Goal: Transaction & Acquisition: Purchase product/service

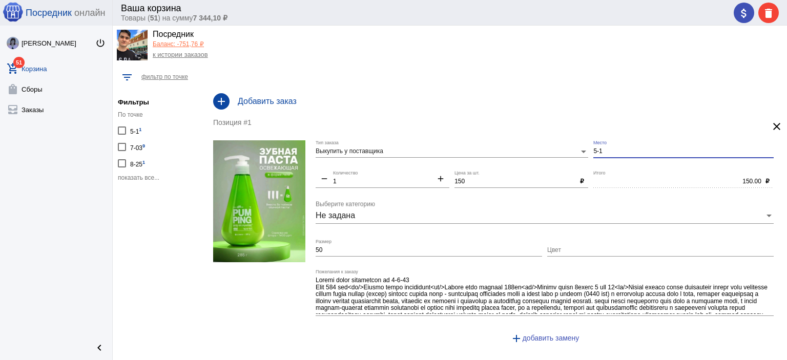
drag, startPoint x: 601, startPoint y: 149, endPoint x: 574, endPoint y: 148, distance: 27.7
click at [578, 149] on div "Выкупить у поставщика Тип заказа 5-1 Место remove 1 Количество add 150 Цена за …" at bounding box center [547, 246] width 463 height 212
type input "1-1"
click at [737, 10] on div "attach_money delete" at bounding box center [756, 13] width 45 height 21
click at [742, 10] on mat-icon "attach_money" at bounding box center [744, 13] width 12 height 12
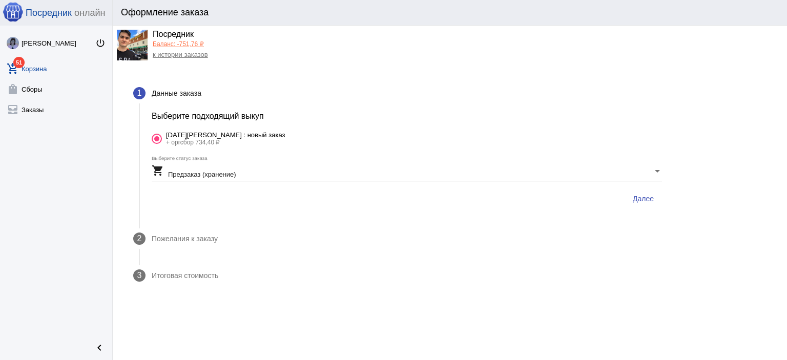
click at [640, 200] on span "Далее" at bounding box center [643, 199] width 21 height 8
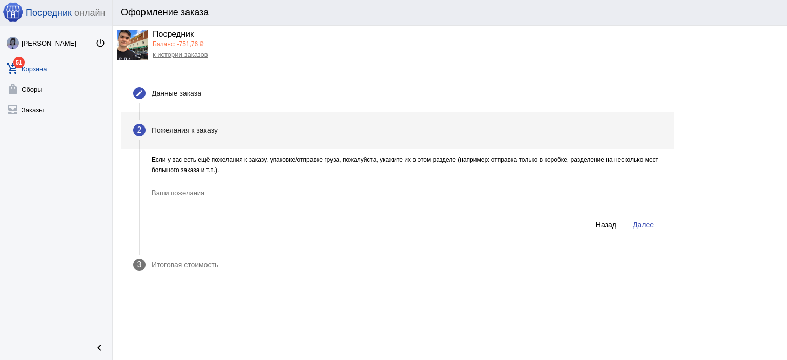
click at [638, 227] on span "Далее" at bounding box center [643, 225] width 21 height 8
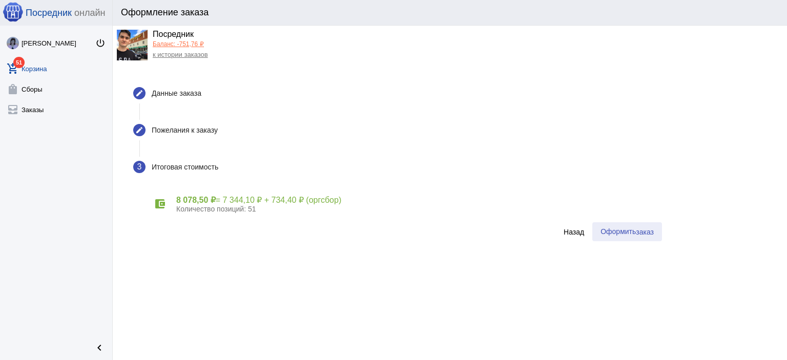
click at [631, 238] on button "Оформить заказ" at bounding box center [628, 232] width 70 height 19
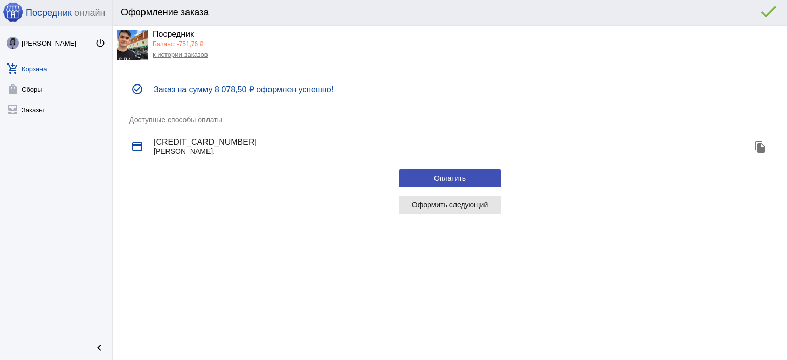
drag, startPoint x: 420, startPoint y: 206, endPoint x: 410, endPoint y: 198, distance: 12.8
click at [420, 205] on span "Оформить следующий" at bounding box center [450, 205] width 76 height 8
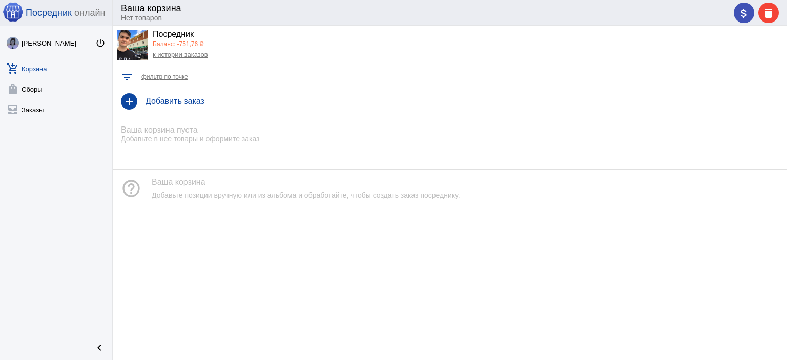
click at [186, 52] on link "к истории заказов" at bounding box center [180, 55] width 55 height 8
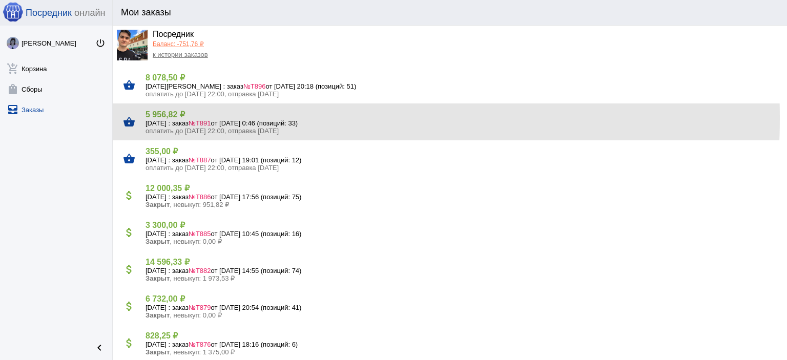
click at [186, 118] on h4 "5 956,82 ₽" at bounding box center [463, 115] width 634 height 10
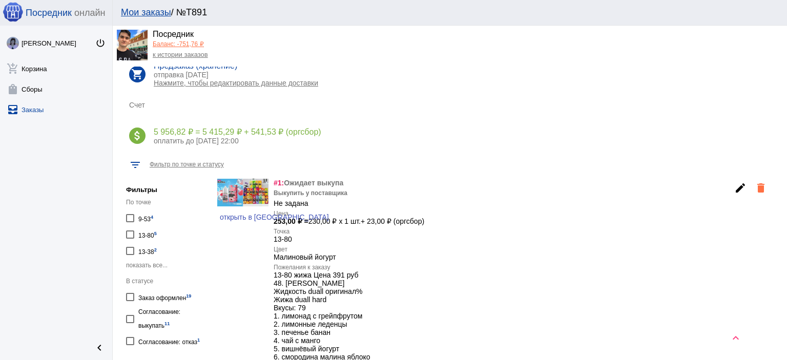
scroll to position [154, 0]
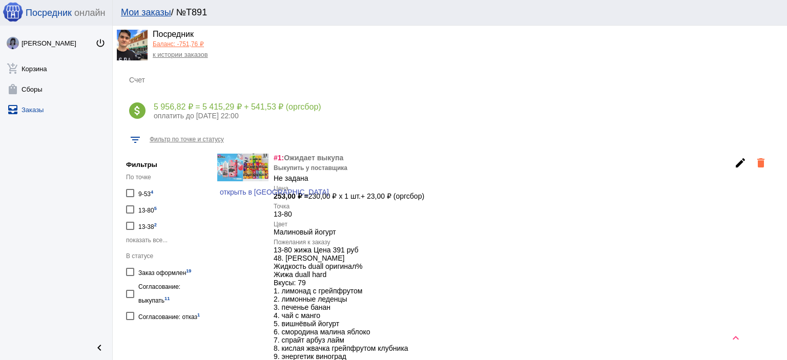
click at [188, 268] on sup "19" at bounding box center [188, 271] width 5 height 6
checkbox input "true"
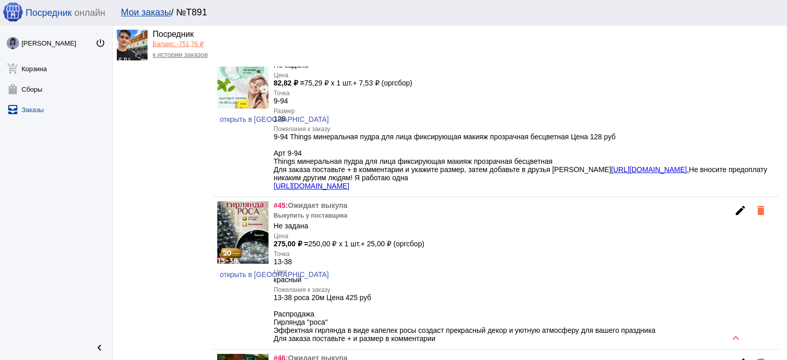
scroll to position [5742, 0]
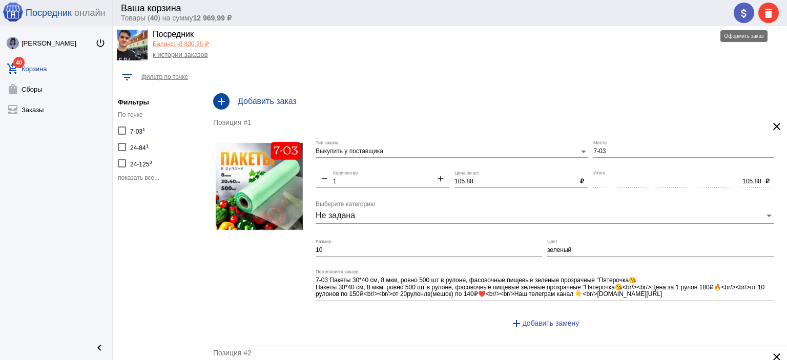
click at [743, 18] on mat-icon "attach_money" at bounding box center [744, 13] width 12 height 12
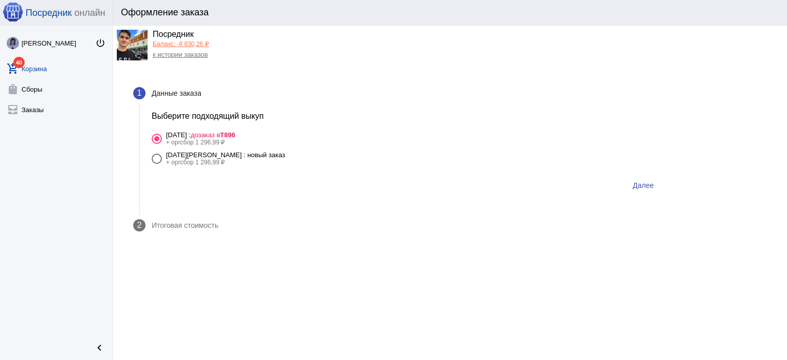
drag, startPoint x: 238, startPoint y: 159, endPoint x: 245, endPoint y: 160, distance: 6.7
click at [238, 159] on div "+ оргсбор 1 296,99 ₽" at bounding box center [225, 162] width 119 height 7
click at [157, 164] on input "14 августа Четверг : новый заказ + оргсбор 1 296,99 ₽" at bounding box center [156, 164] width 1 height 1
radio input "true"
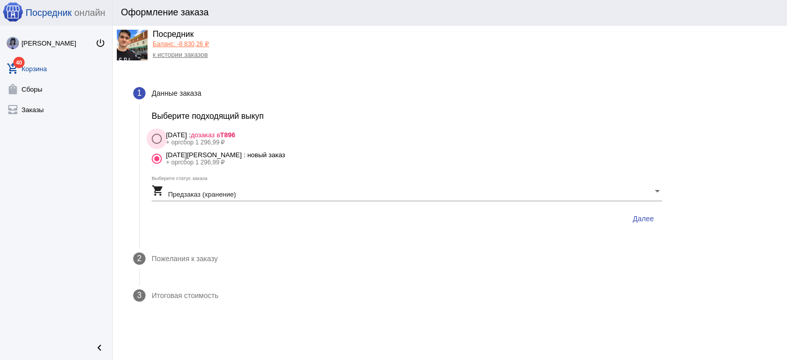
click at [235, 136] on span "дозаказ в Т896" at bounding box center [213, 135] width 45 height 8
click at [157, 144] on input "14 августа Четверг : дозаказ в Т896 + оргсбор 1 296,99 ₽" at bounding box center [156, 144] width 1 height 1
radio input "true"
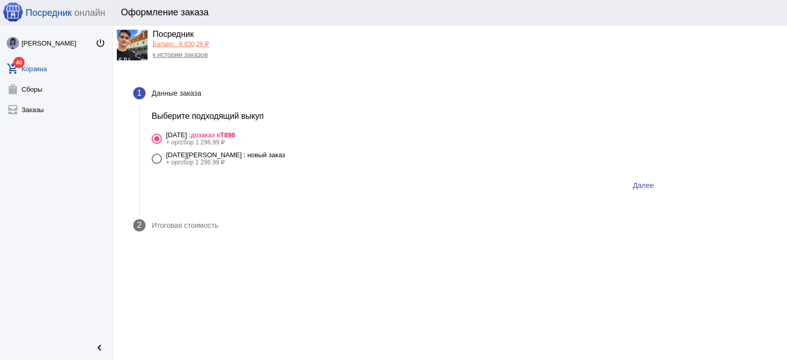
click at [639, 183] on span "Далее" at bounding box center [643, 185] width 21 height 8
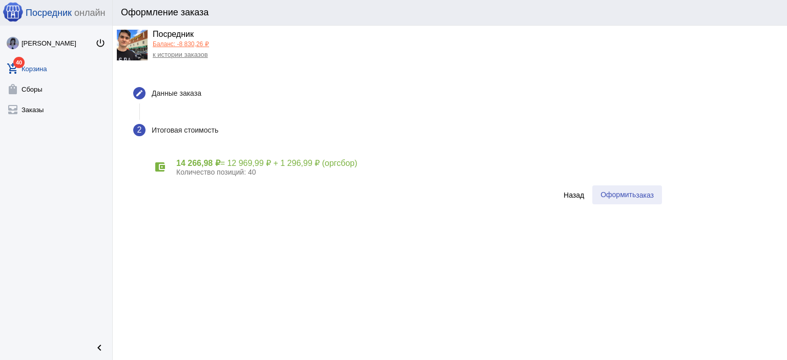
click at [633, 193] on span "Оформить заказ" at bounding box center [627, 195] width 53 height 8
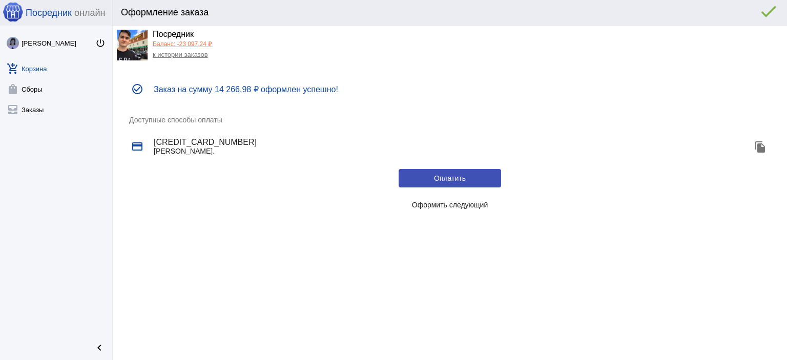
click at [482, 201] on span "Оформить следующий" at bounding box center [450, 205] width 76 height 8
